Goal: Feedback & Contribution: Submit feedback/report problem

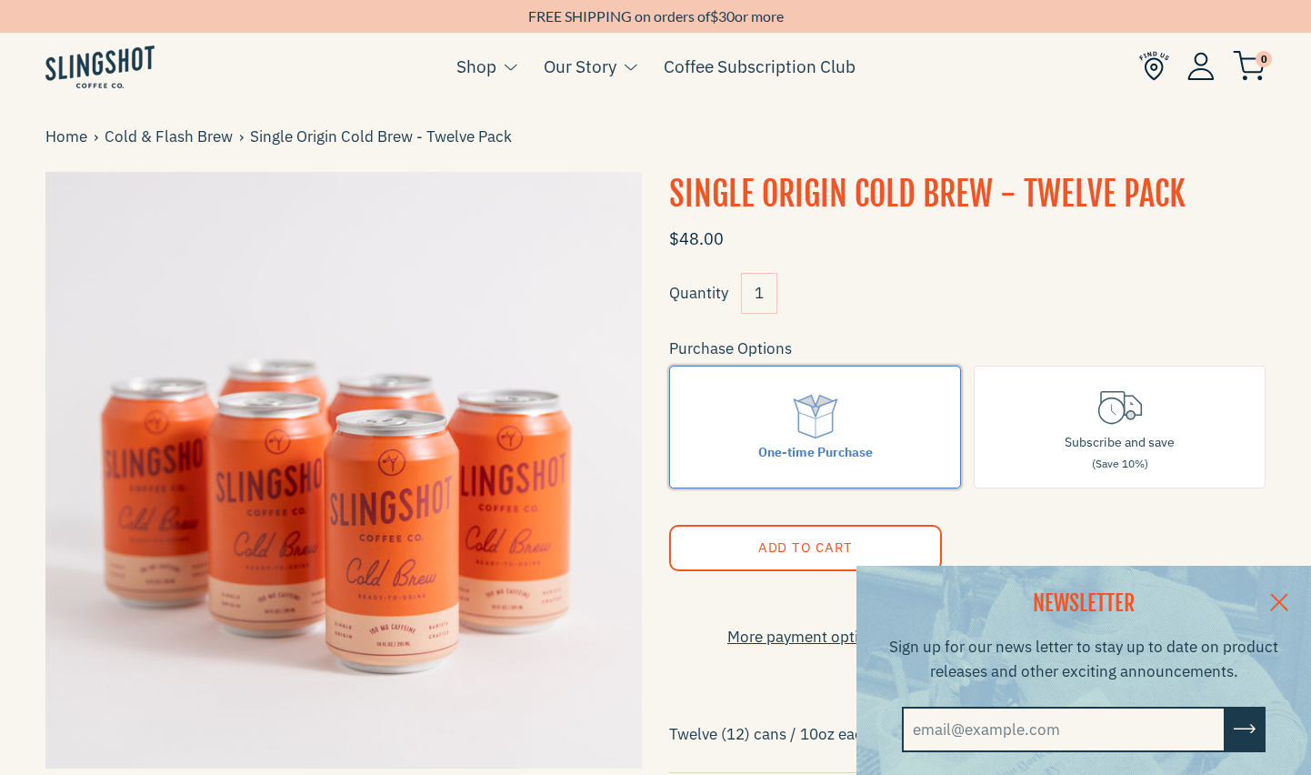
click at [770, 436] on label "One-time Purchase" at bounding box center [815, 427] width 292 height 123
click at [0, 0] on input "One-time Purchase" at bounding box center [0, 0] width 0 height 0
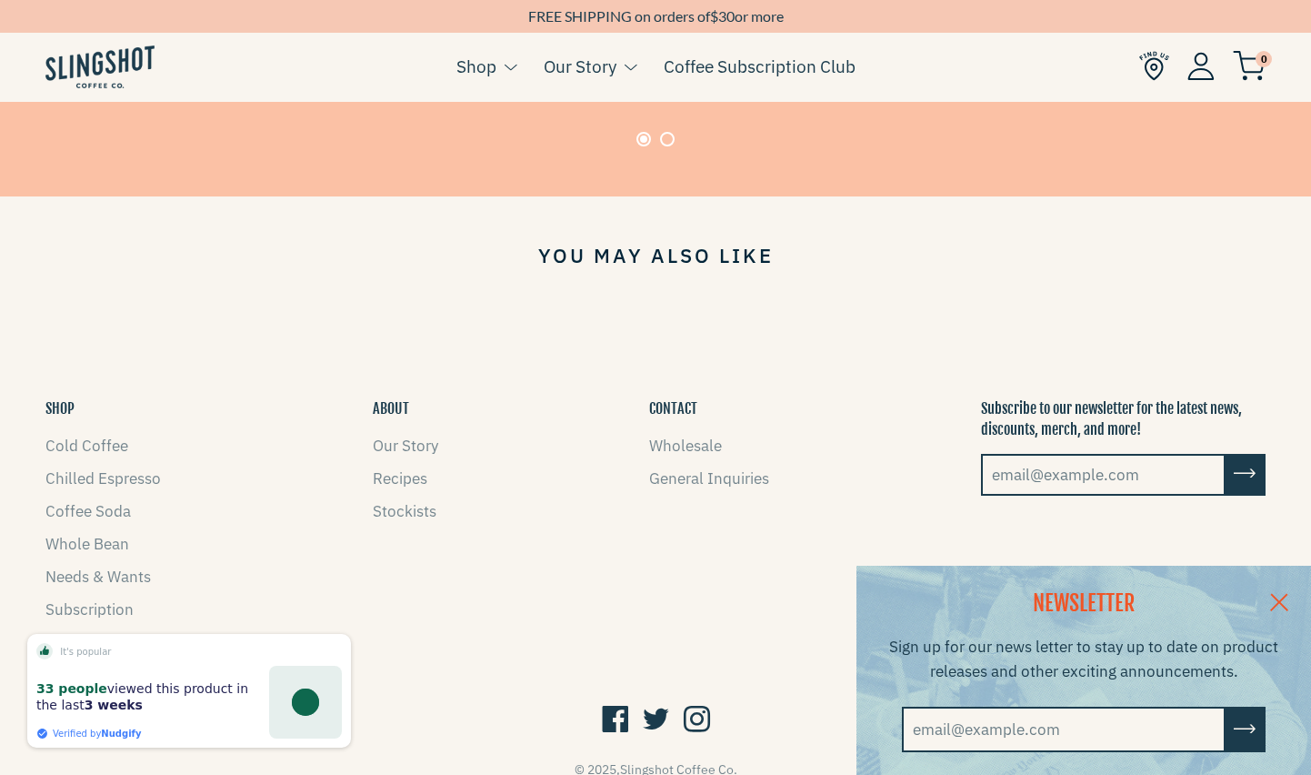
scroll to position [1548, 0]
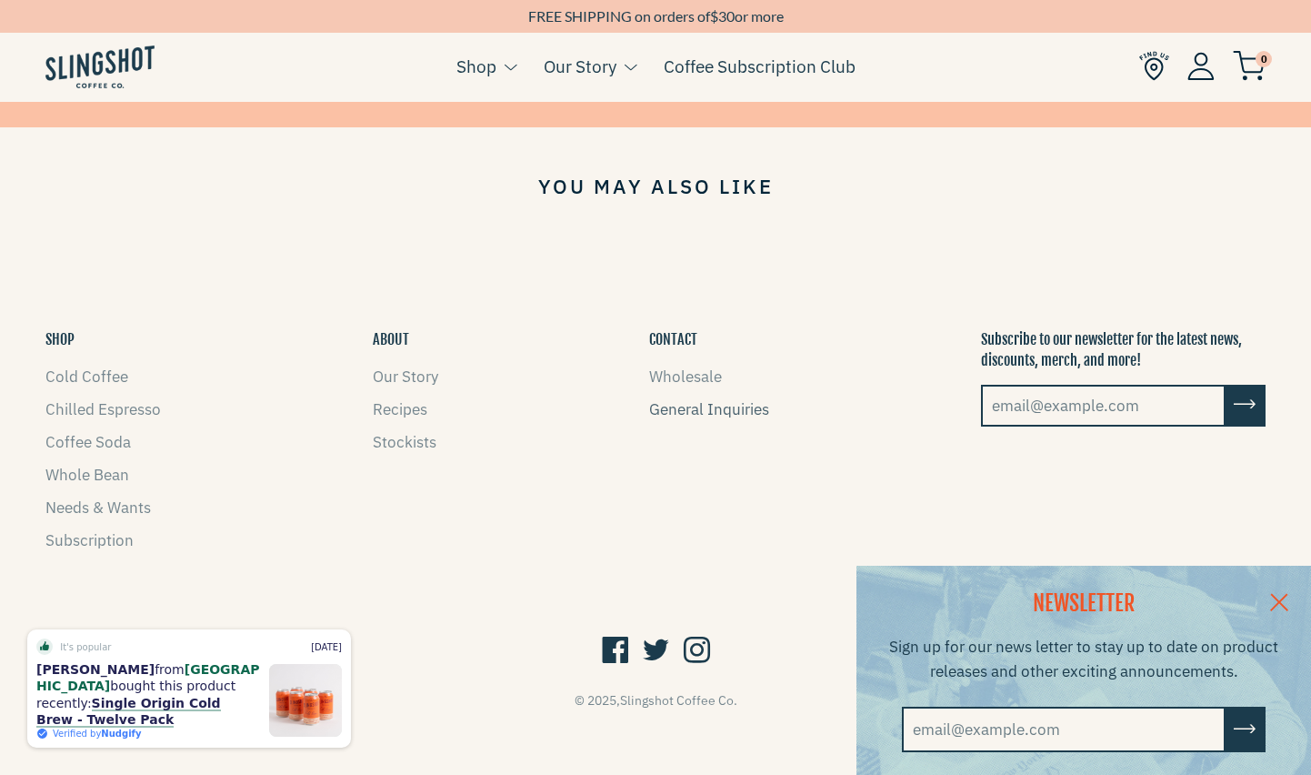
click at [679, 404] on link "General Inquiries" at bounding box center [709, 409] width 120 height 20
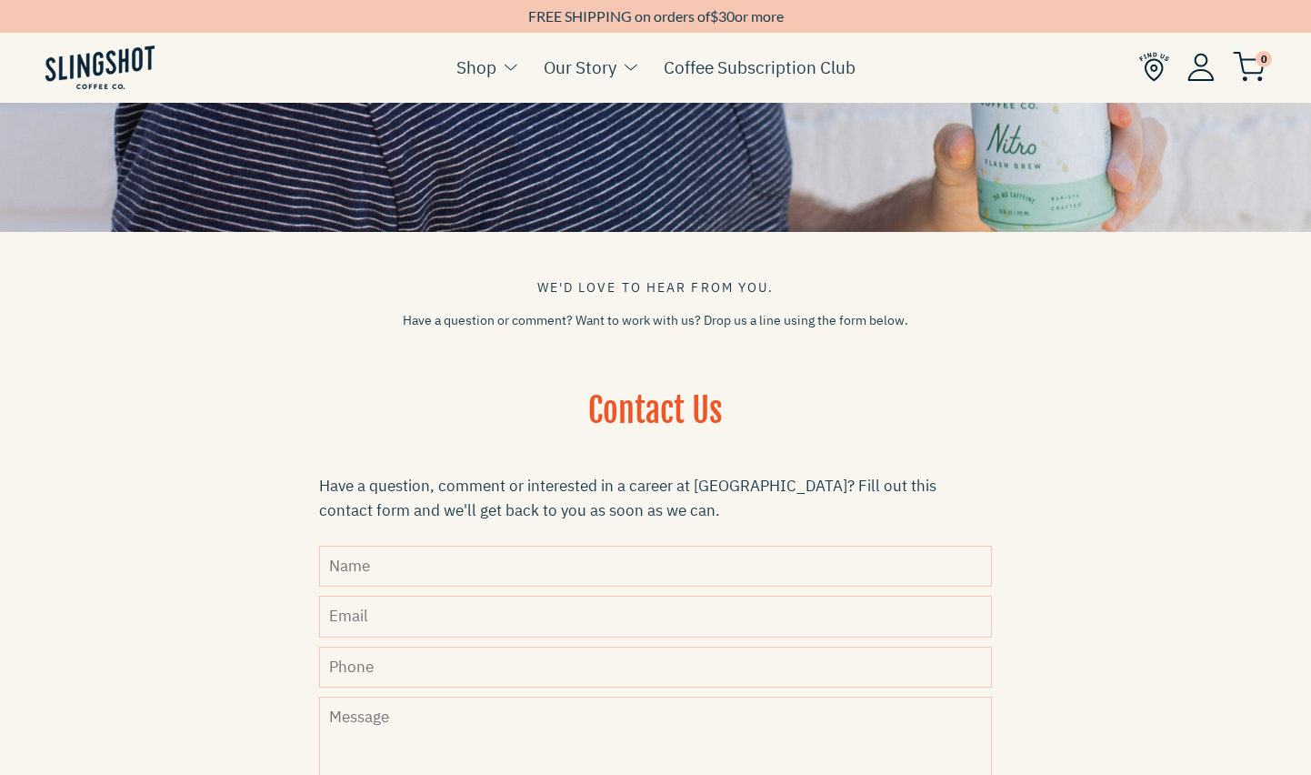
scroll to position [243, 0]
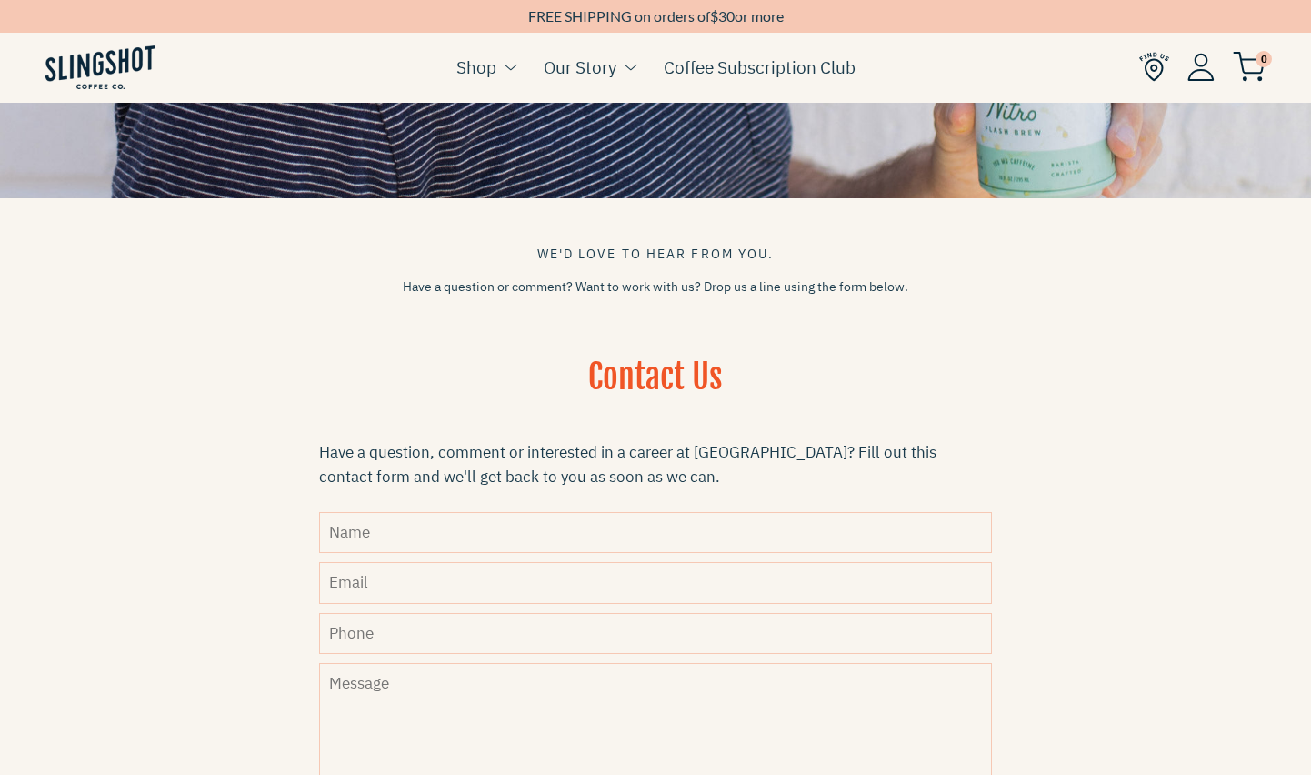
click at [458, 518] on input "Name" at bounding box center [655, 532] width 673 height 41
type input "[PERSON_NAME]"
click at [376, 585] on input "Email" at bounding box center [655, 582] width 673 height 41
type input "[EMAIL_ADDRESS][DOMAIN_NAME]"
click at [396, 622] on input "Phone" at bounding box center [655, 633] width 673 height 41
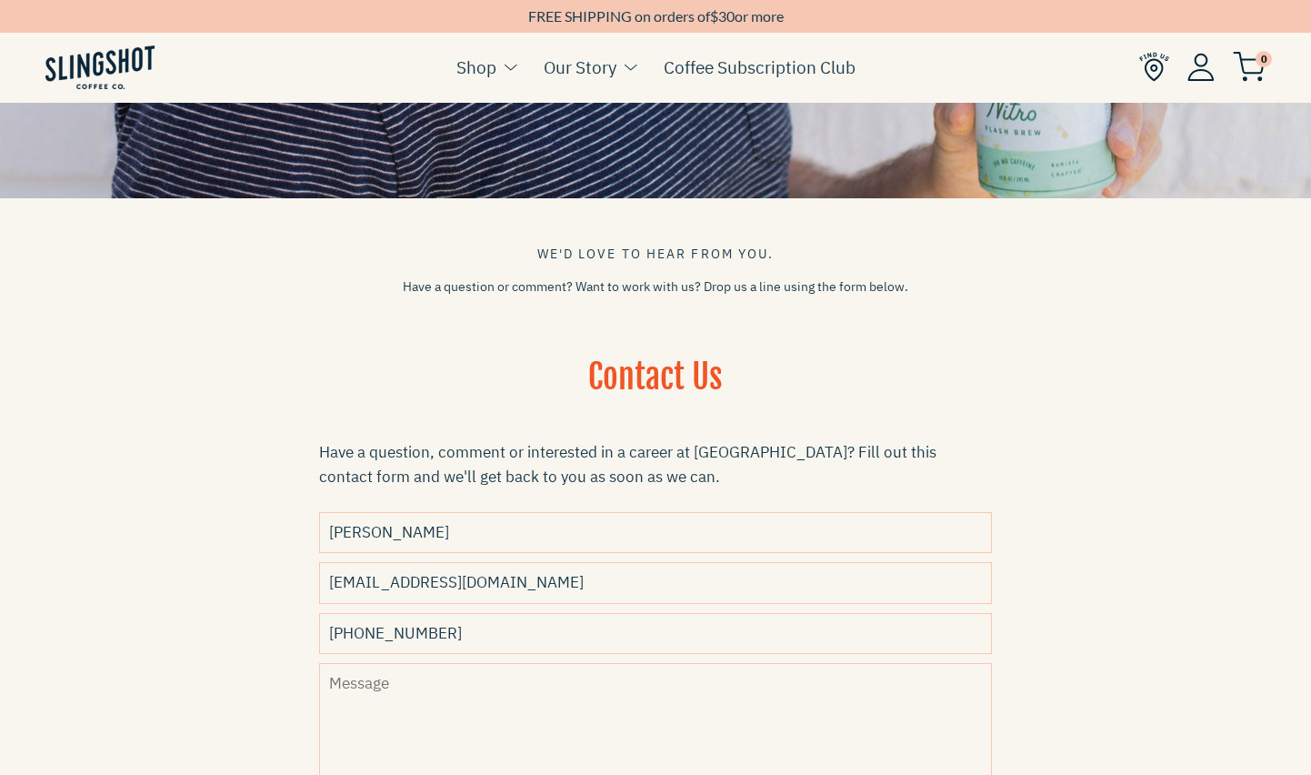
type input "[PHONE_NUMBER]"
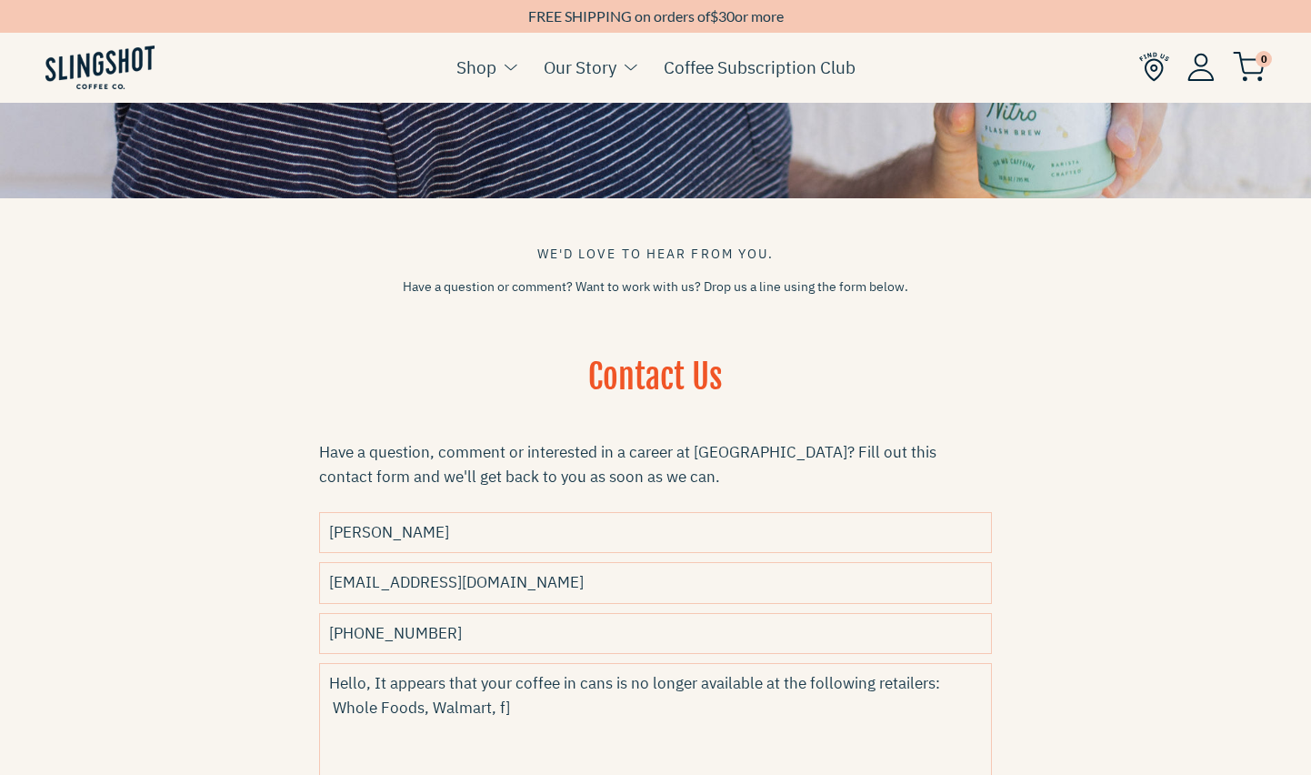
drag, startPoint x: 499, startPoint y: 708, endPoint x: 528, endPoint y: 706, distance: 29.2
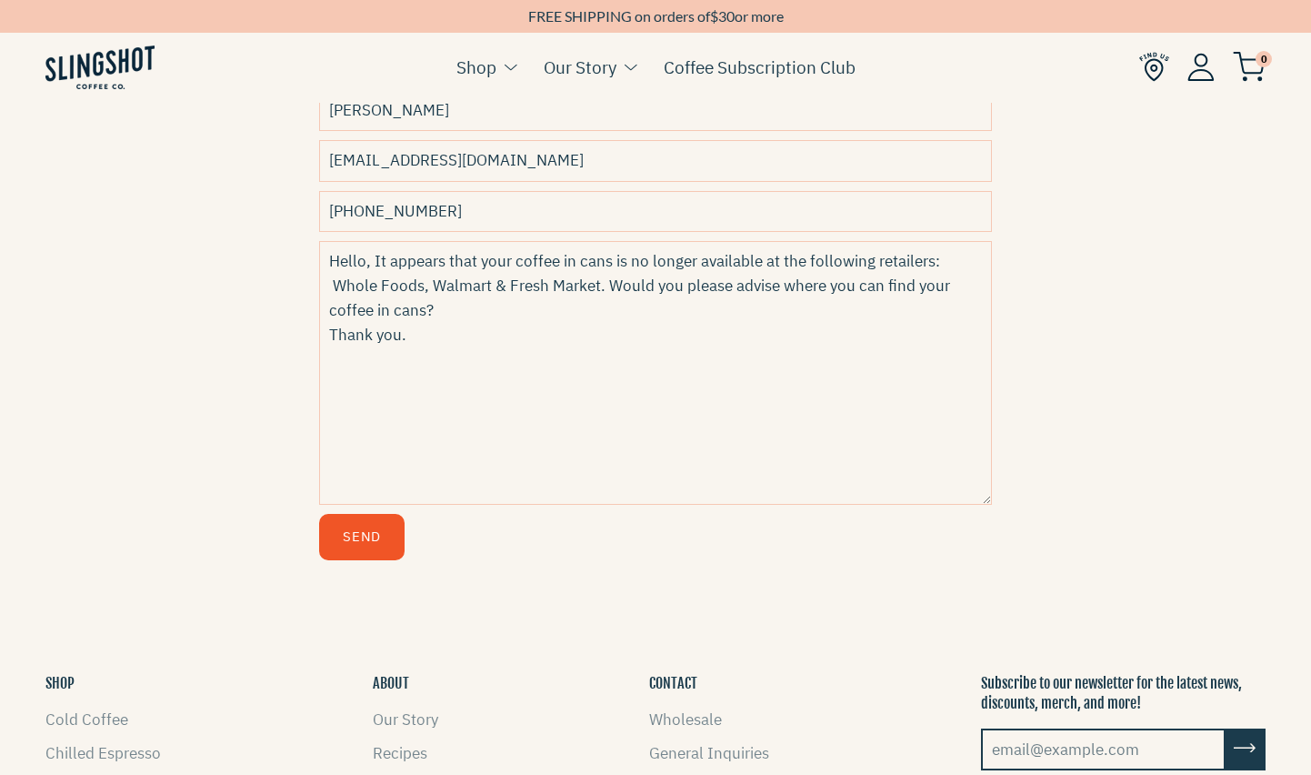
scroll to position [667, 0]
type textarea "Hello, It appears that your coffee in cans is no longer available at the follow…"
click at [343, 519] on button "Send" at bounding box center [361, 535] width 85 height 46
click at [574, 245] on textarea "Hello, It appears that your coffee in cans is no longer available at the follow…" at bounding box center [655, 371] width 673 height 264
click at [477, 217] on input "[PHONE_NUMBER]" at bounding box center [655, 209] width 673 height 41
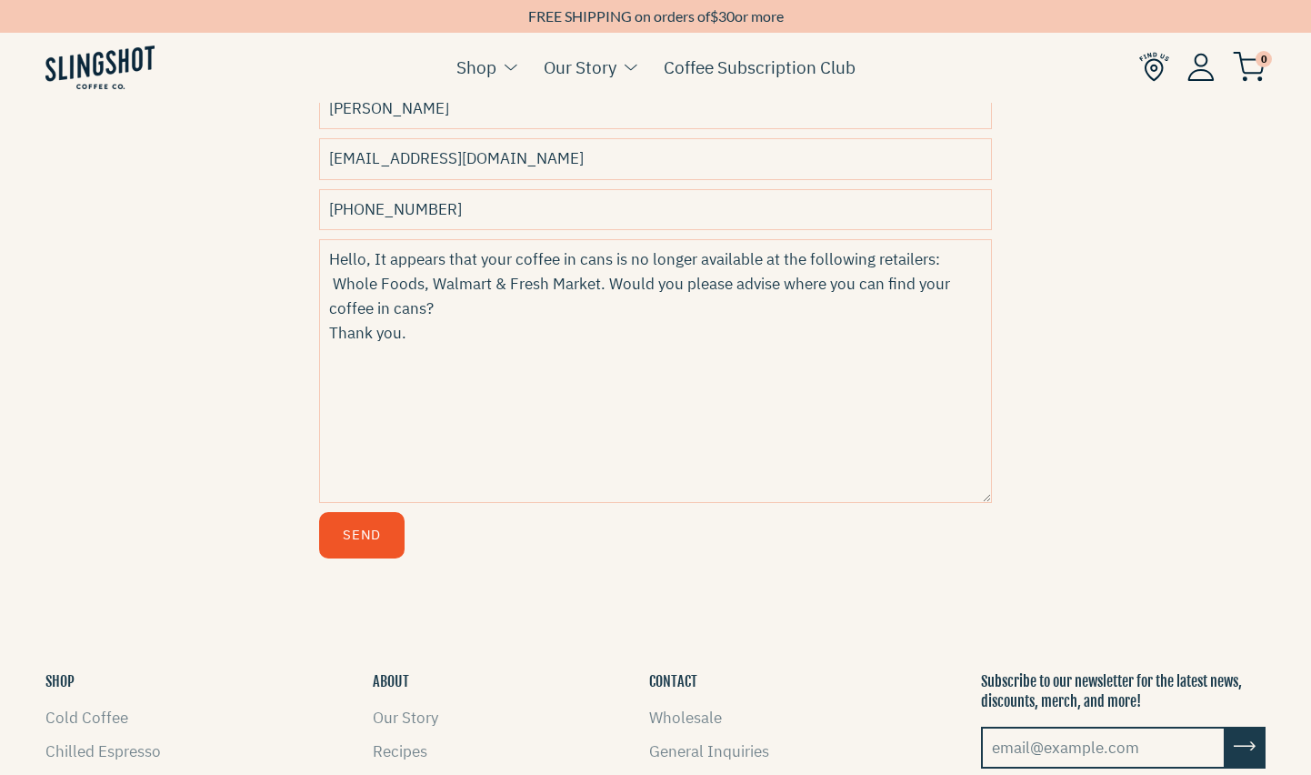
drag, startPoint x: 435, startPoint y: 209, endPoint x: 266, endPoint y: 223, distance: 168.8
click at [341, 522] on button "Send" at bounding box center [361, 535] width 85 height 46
click at [449, 201] on input "[PHONE_NUMBER]" at bounding box center [655, 209] width 673 height 41
click at [627, 260] on textarea "Hello, It appears that your coffee in cans is no longer available at the follow…" at bounding box center [655, 371] width 673 height 264
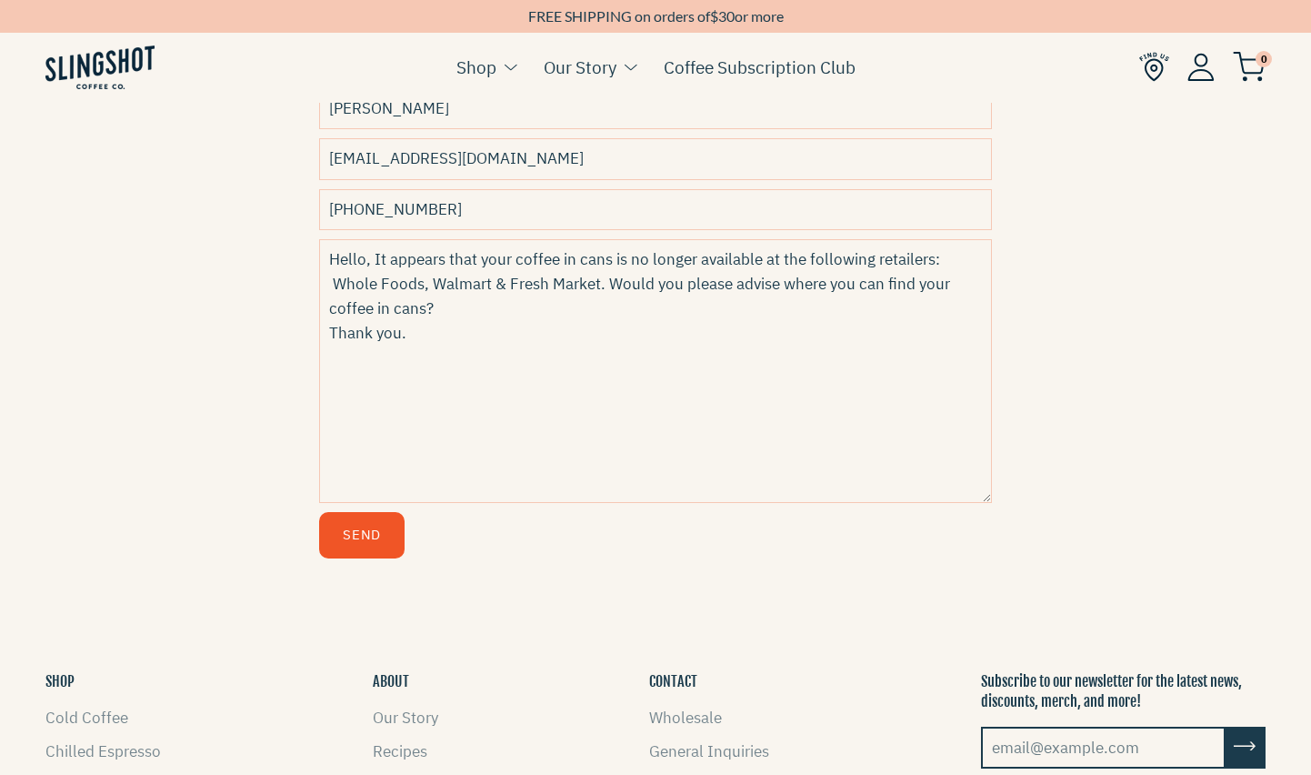
click at [430, 210] on input "[PHONE_NUMBER]" at bounding box center [655, 209] width 673 height 41
drag, startPoint x: 421, startPoint y: 209, endPoint x: 269, endPoint y: 196, distance: 152.4
type input "4089309352"
click at [365, 536] on button "Send" at bounding box center [361, 535] width 85 height 46
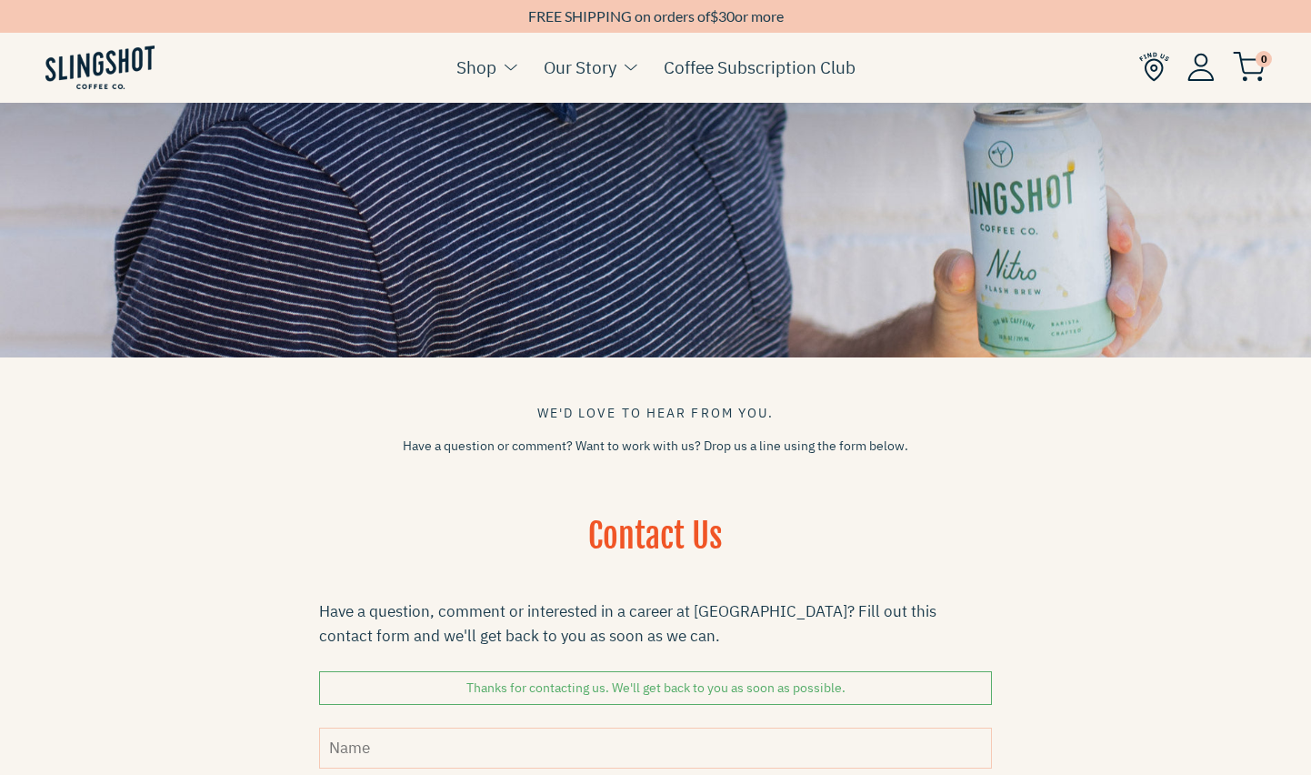
scroll to position [295, 0]
